Goal: Task Accomplishment & Management: Use online tool/utility

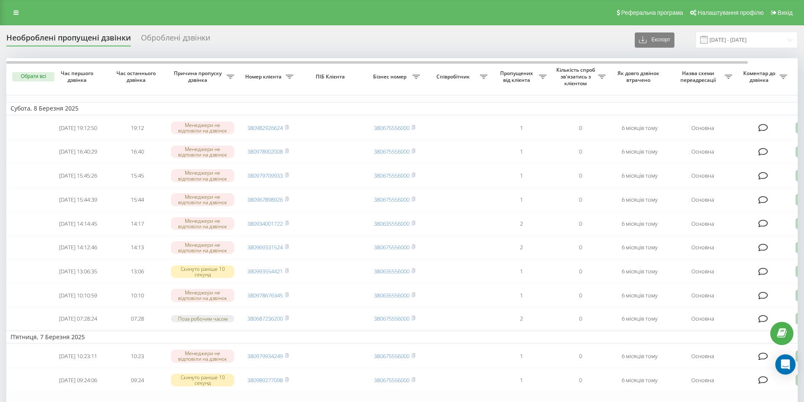
click at [241, 0] on html "superlikar.com.ua Проекти superlikar.com.ua Дашборд Центр звернень Журнал дзвін…" at bounding box center [402, 201] width 804 height 402
click at [787, 41] on input "08.02.2025 - 08.03.2025" at bounding box center [746, 40] width 102 height 16
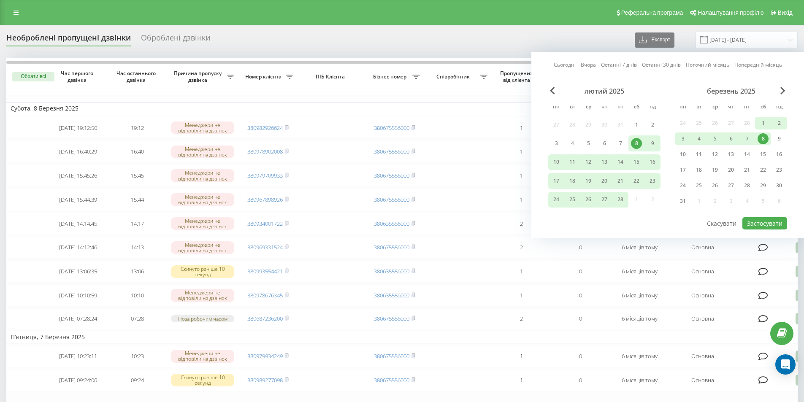
click at [786, 91] on div "березень 2025" at bounding box center [731, 91] width 112 height 8
click at [783, 91] on span "Next Month" at bounding box center [782, 91] width 5 height 8
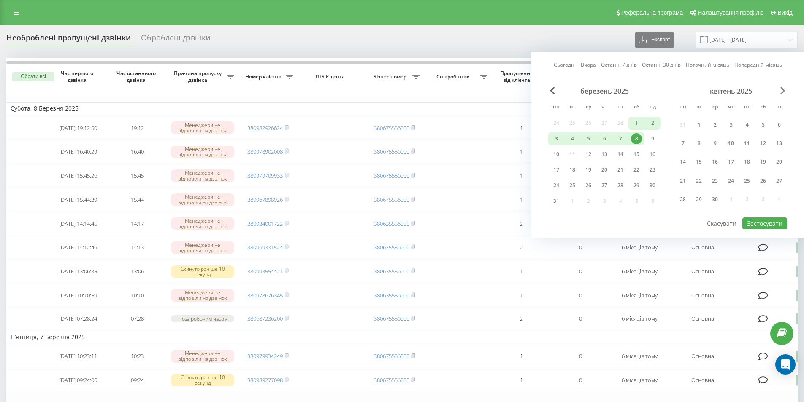
click at [783, 91] on span "Next Month" at bounding box center [782, 91] width 5 height 8
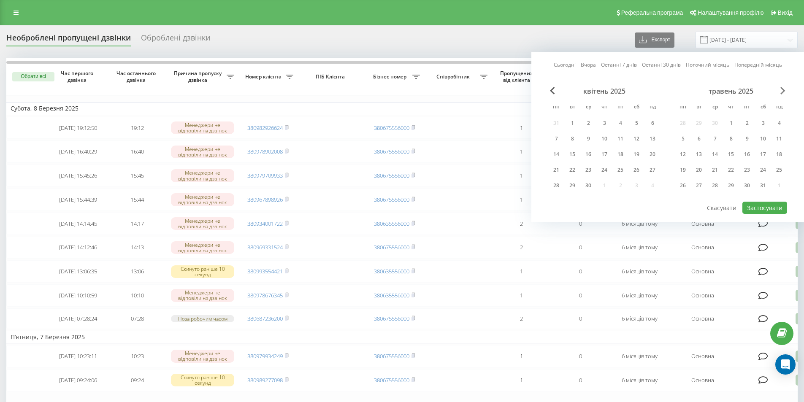
click at [783, 91] on span "Next Month" at bounding box center [782, 91] width 5 height 8
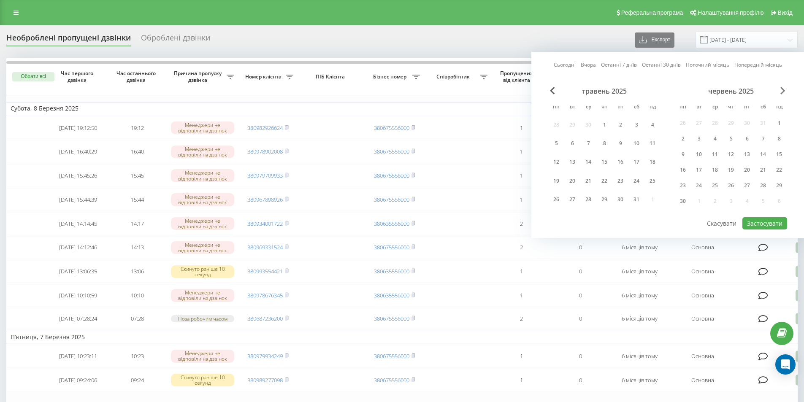
click at [783, 91] on span "Next Month" at bounding box center [782, 91] width 5 height 8
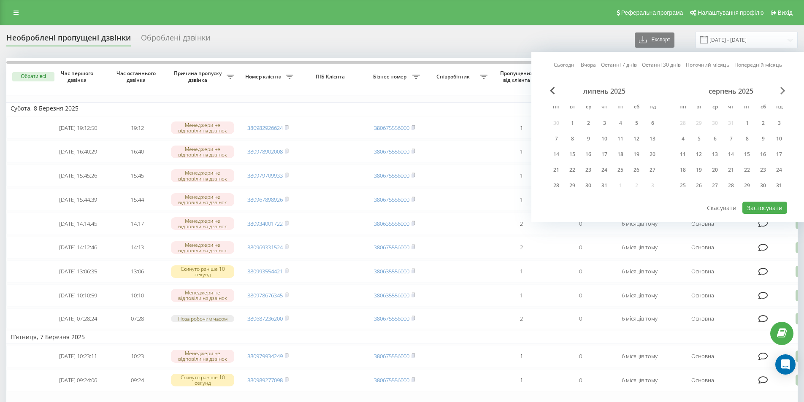
click at [783, 91] on span "Next Month" at bounding box center [782, 91] width 5 height 8
click at [681, 170] on div "22" at bounding box center [682, 170] width 11 height 11
click at [771, 208] on button "Застосувати" at bounding box center [764, 208] width 45 height 12
type input "[DATE] - [DATE]"
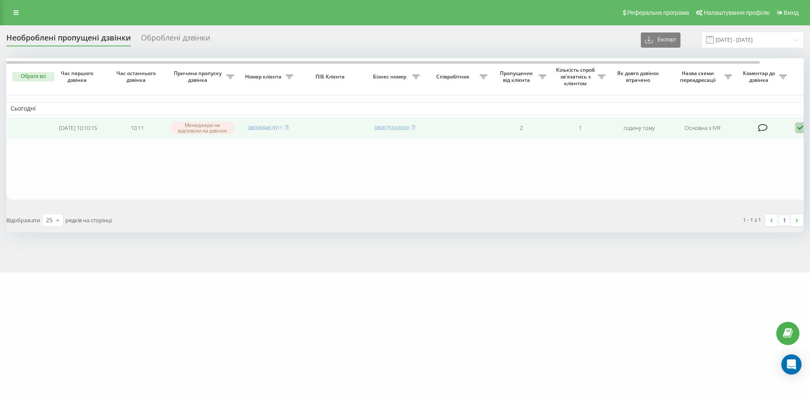
click at [800, 129] on icon at bounding box center [800, 127] width 10 height 11
click at [706, 139] on span "Не вдалося зв'язатися" at bounding box center [724, 141] width 65 height 8
